Goal: Task Accomplishment & Management: Use online tool/utility

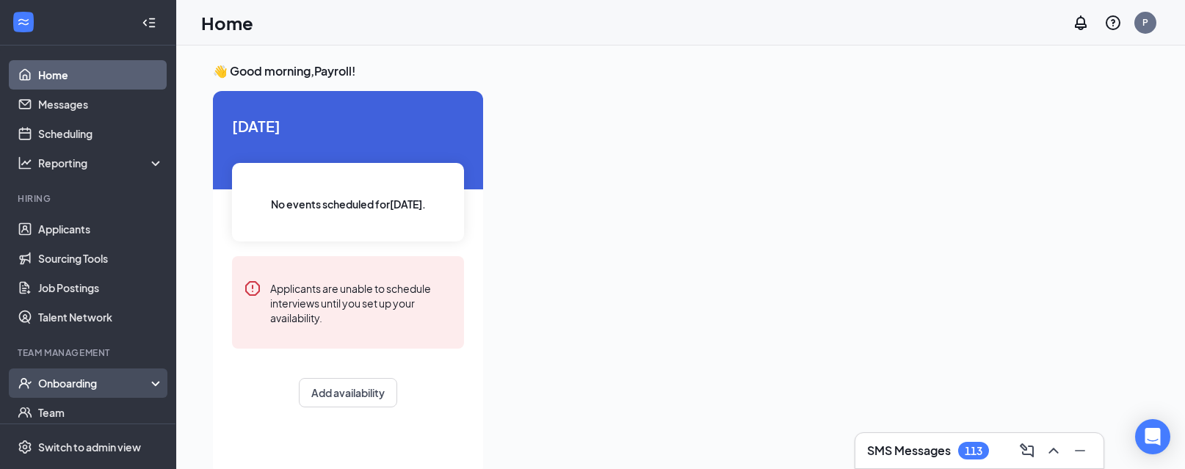
click at [75, 383] on div "Onboarding" at bounding box center [94, 383] width 113 height 15
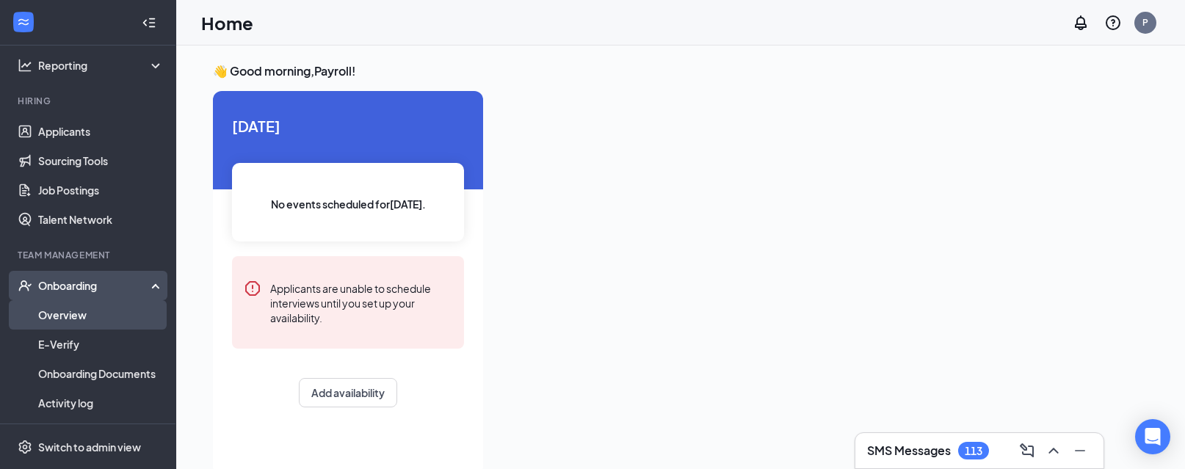
click at [64, 314] on link "Overview" at bounding box center [101, 314] width 126 height 29
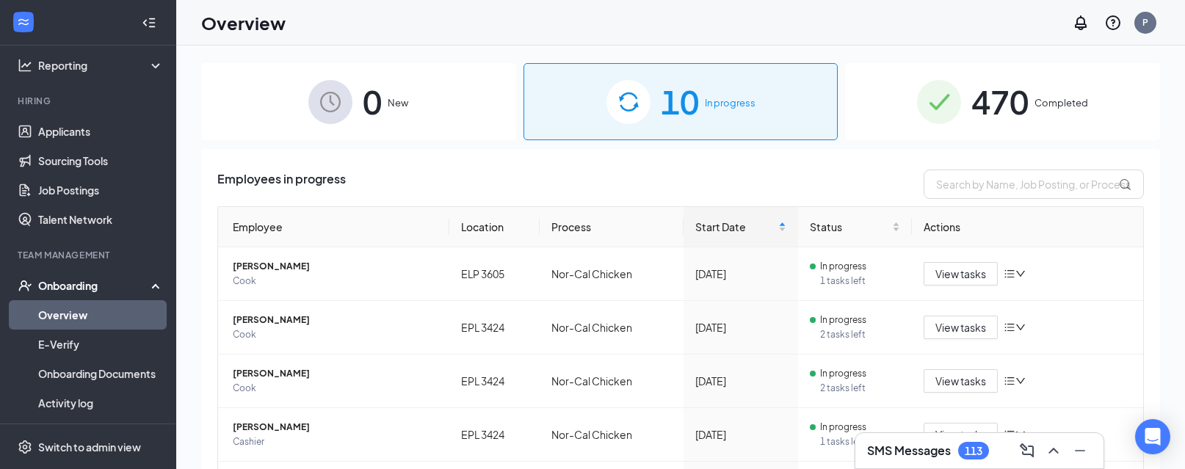
click at [990, 113] on span "470" at bounding box center [999, 101] width 57 height 51
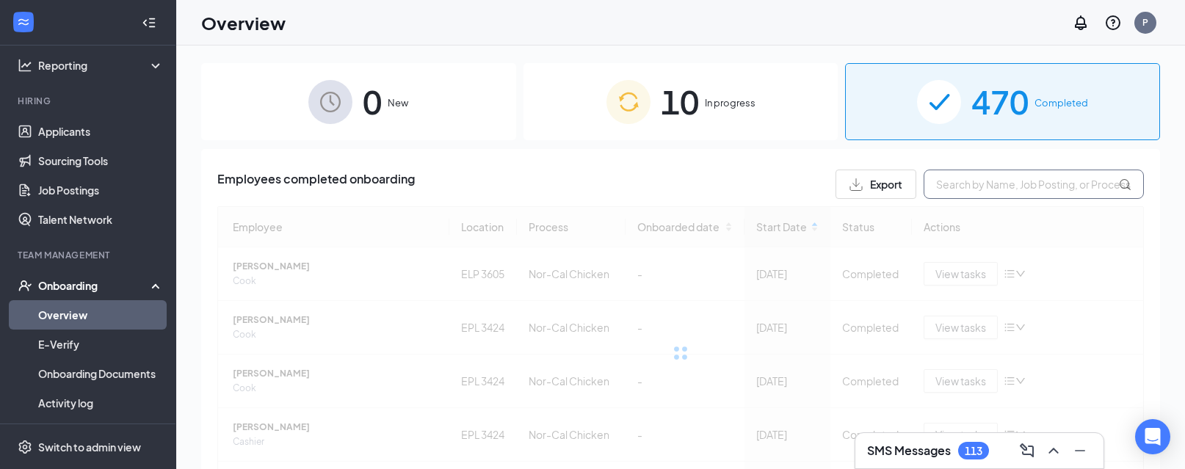
click at [972, 192] on input "text" at bounding box center [1034, 184] width 220 height 29
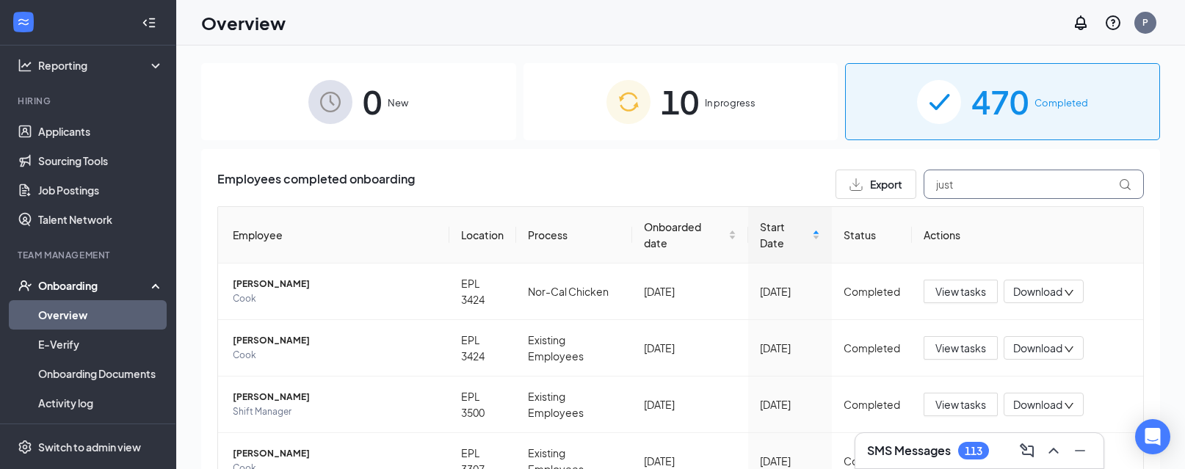
type input "[PERSON_NAME]"
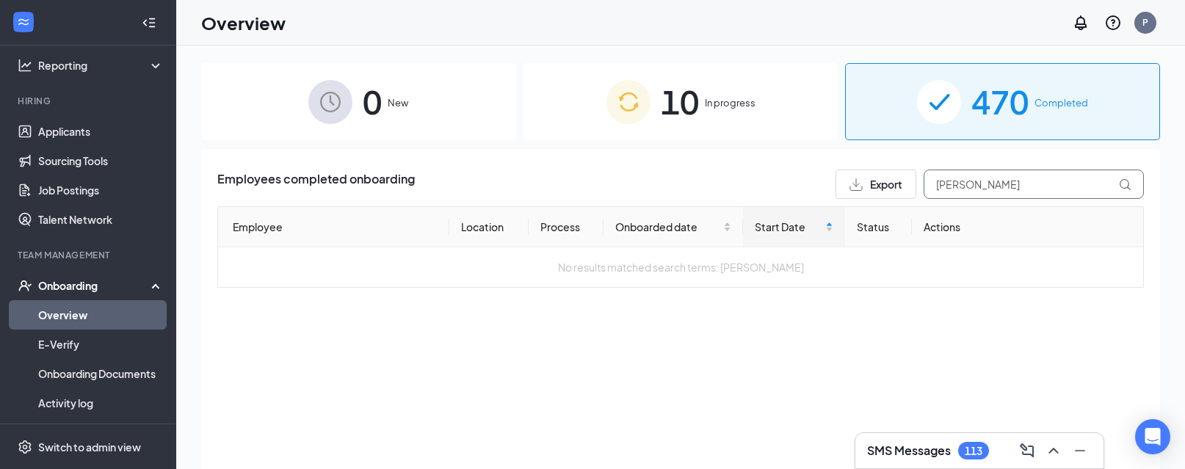
drag, startPoint x: 986, startPoint y: 183, endPoint x: 857, endPoint y: 184, distance: 129.2
click at [857, 184] on div "Export [PERSON_NAME]" at bounding box center [990, 184] width 308 height 29
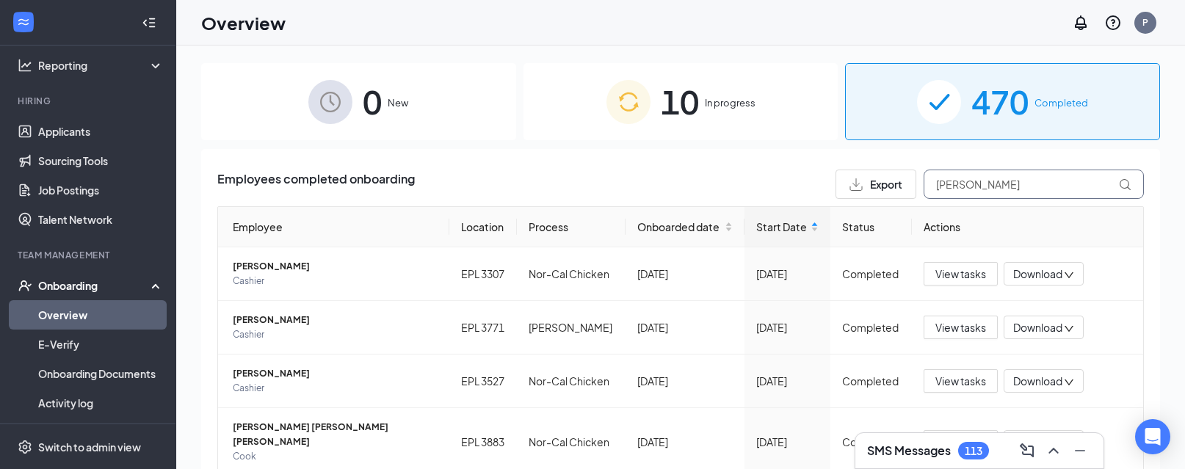
type input "[PERSON_NAME]"
click at [742, 119] on div "10 In progress" at bounding box center [680, 101] width 315 height 77
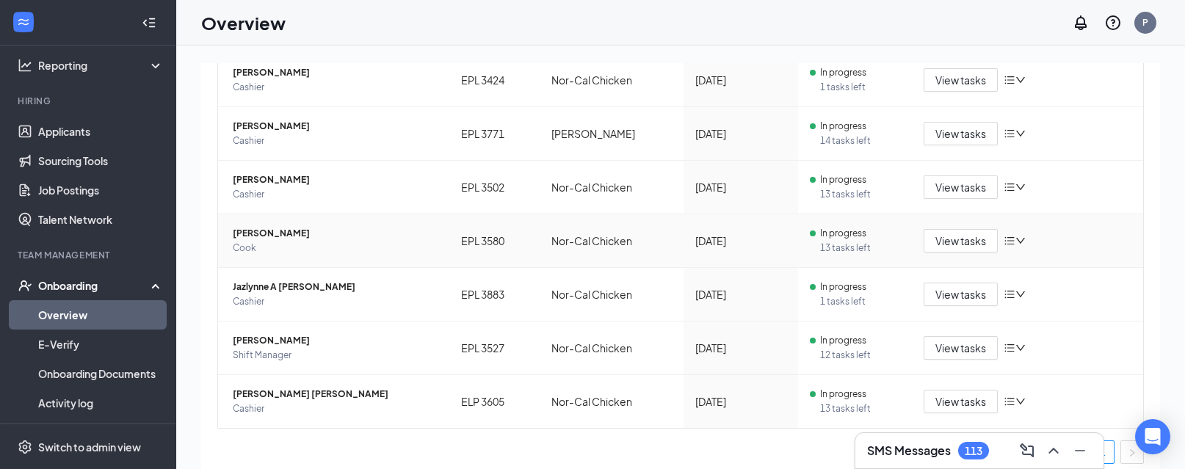
scroll to position [361, 0]
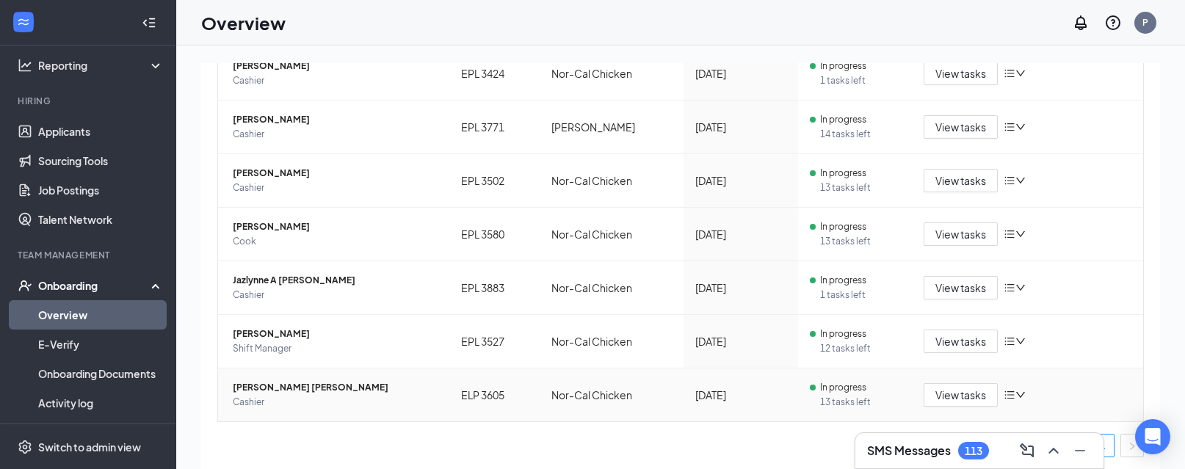
click at [297, 395] on span "Cashier" at bounding box center [335, 402] width 205 height 15
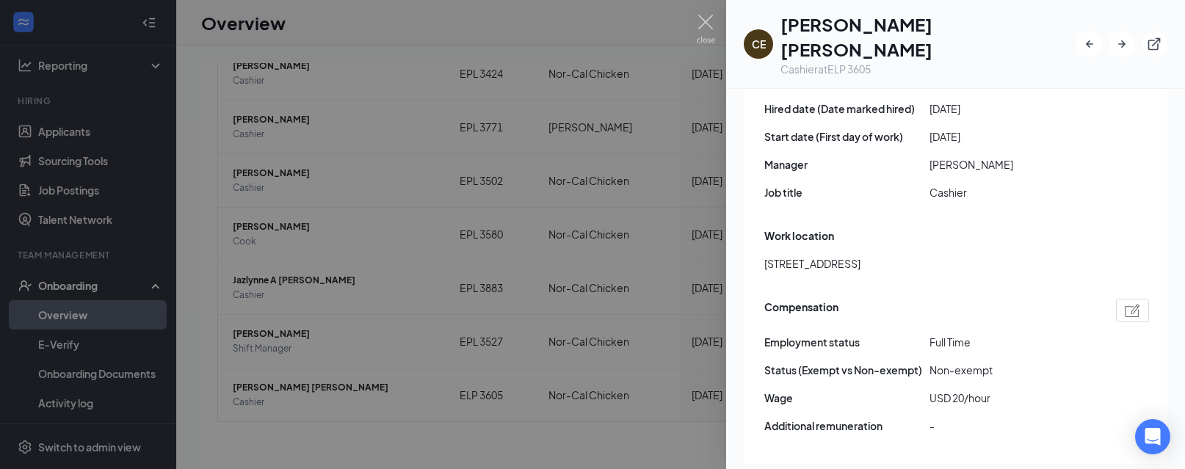
scroll to position [832, 0]
